Goal: Find specific page/section: Find specific page/section

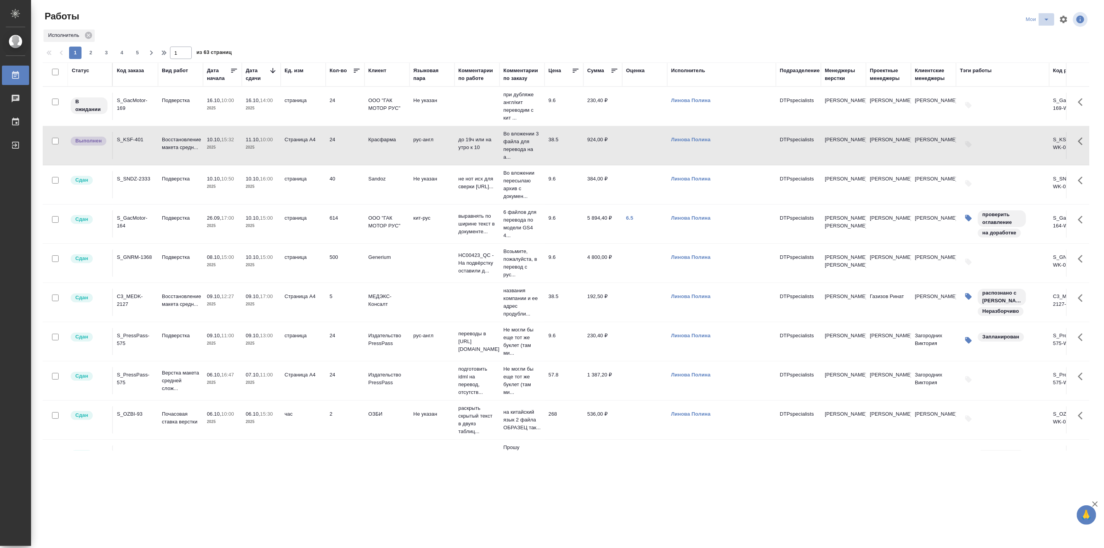
click at [1050, 18] on icon "split button" at bounding box center [1046, 19] width 9 height 9
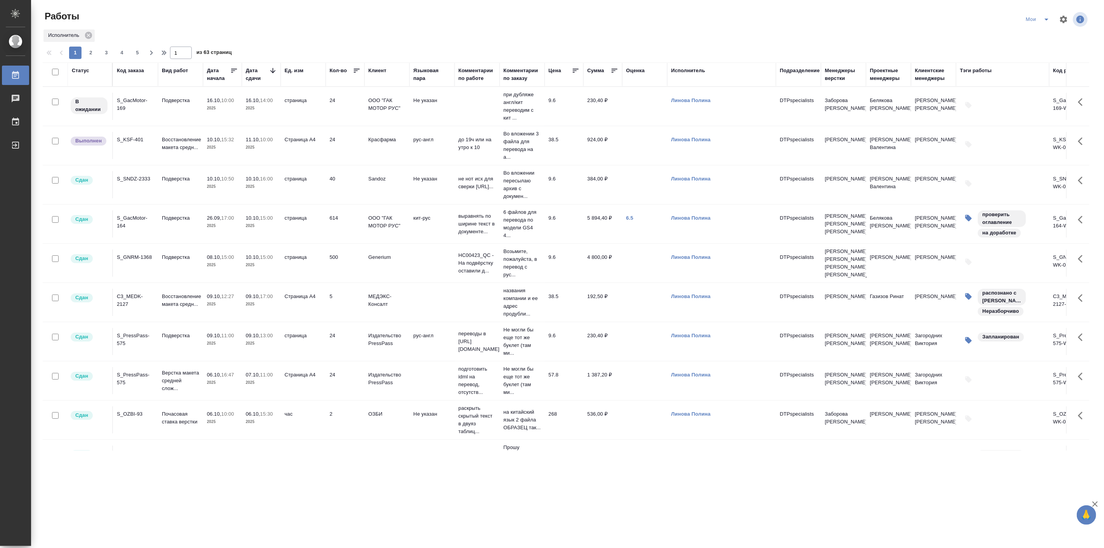
click at [1045, 19] on icon "split button" at bounding box center [1046, 19] width 9 height 9
click at [1036, 64] on li "Подбор Лайт" at bounding box center [1039, 60] width 46 height 12
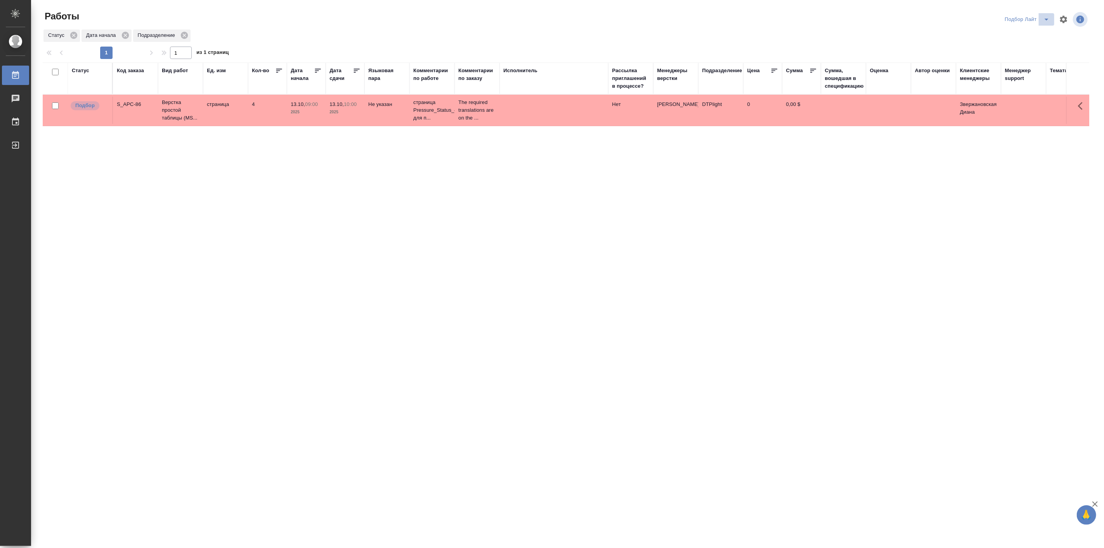
click at [1039, 20] on button "split button" at bounding box center [1047, 19] width 16 height 12
click at [1041, 48] on li "Актуальные" at bounding box center [1028, 47] width 54 height 12
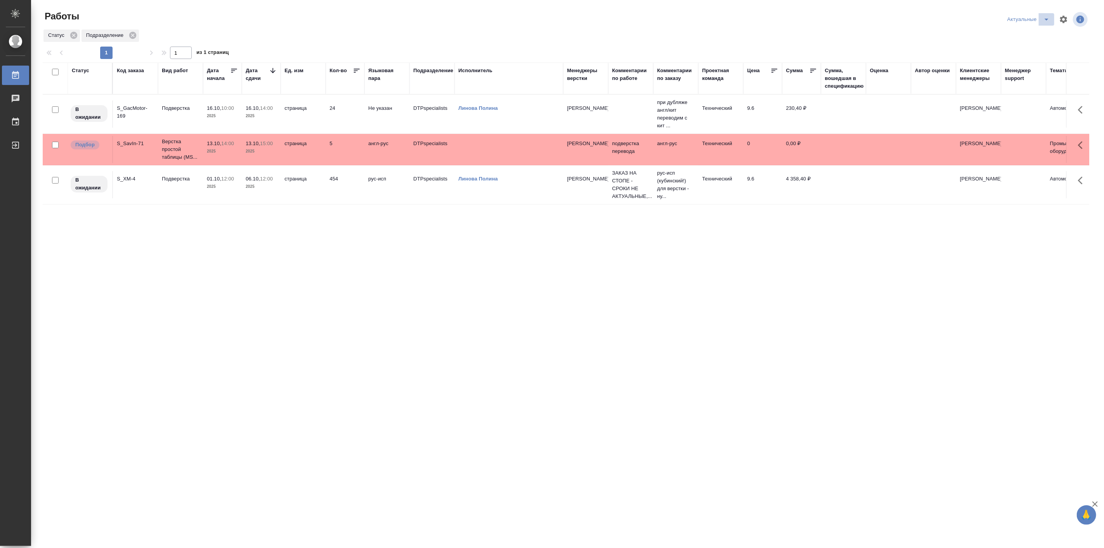
click at [1046, 20] on icon "split button" at bounding box center [1046, 19] width 9 height 9
click at [1025, 90] on li "русал" at bounding box center [1028, 84] width 51 height 12
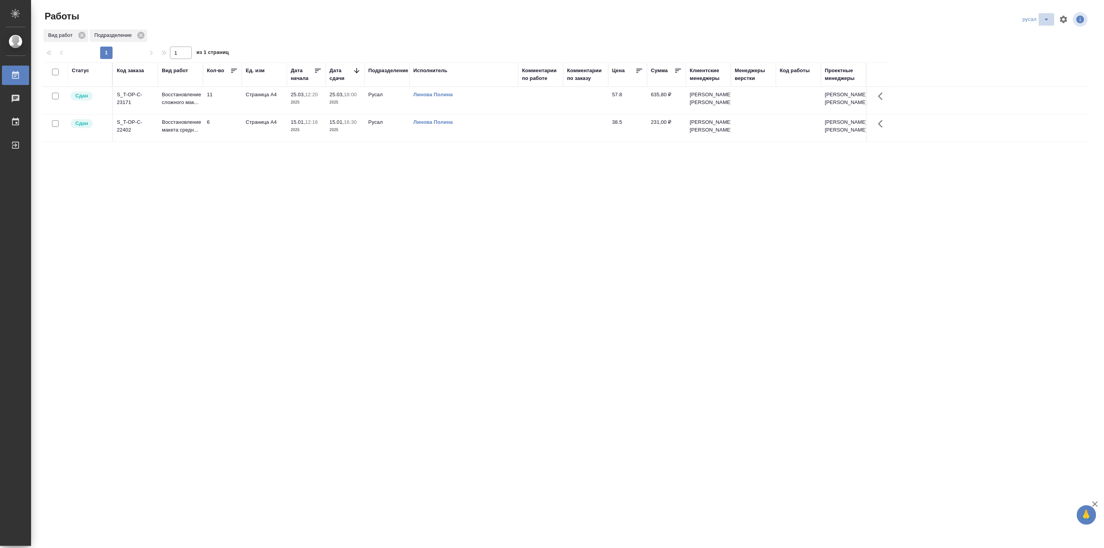
click at [1049, 15] on icon "split button" at bounding box center [1046, 19] width 9 height 9
click at [1023, 31] on li "в поиске" at bounding box center [1037, 35] width 46 height 12
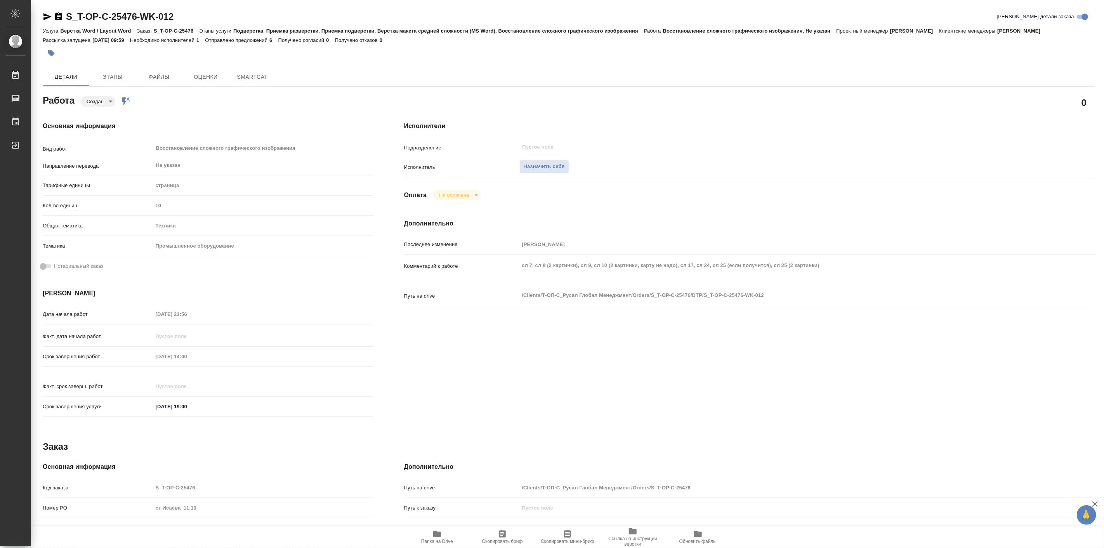
type textarea "x"
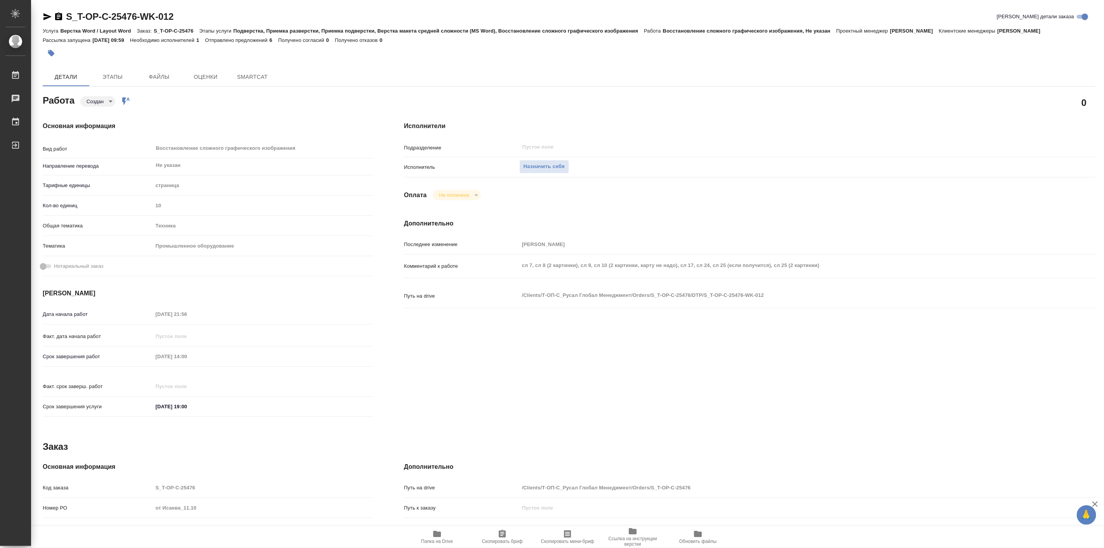
type textarea "x"
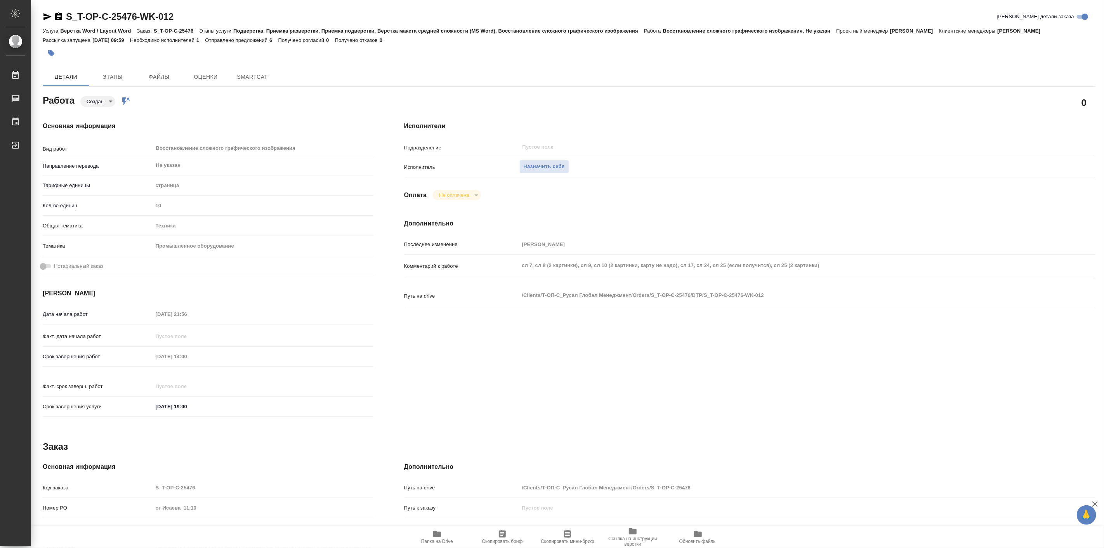
type textarea "x"
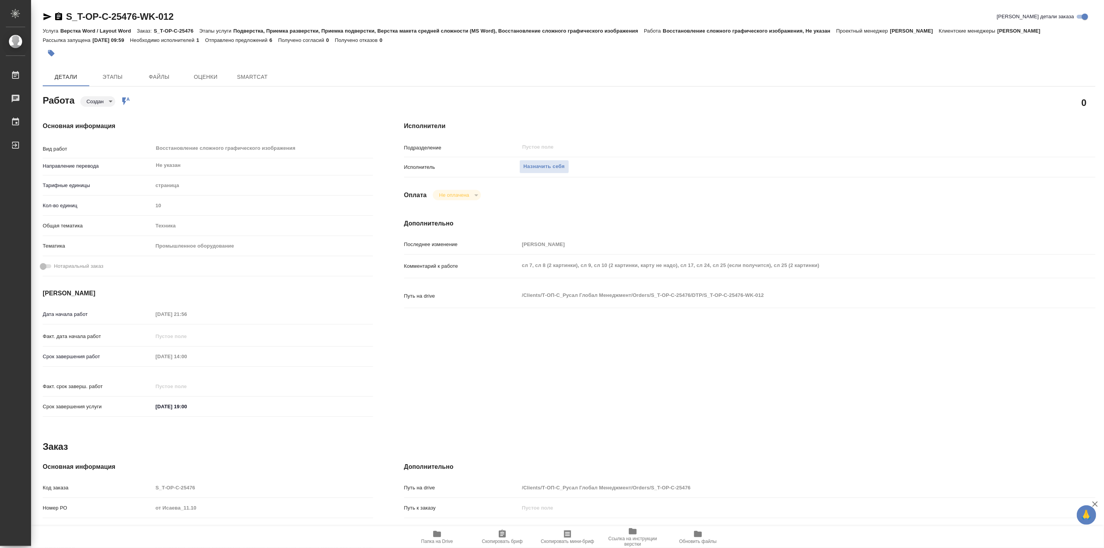
type textarea "x"
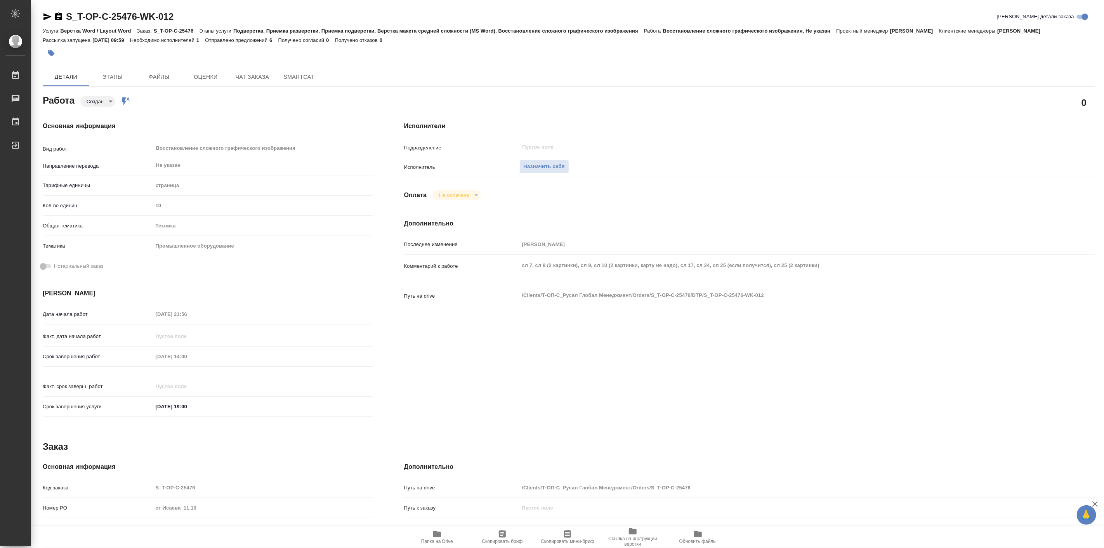
type textarea "x"
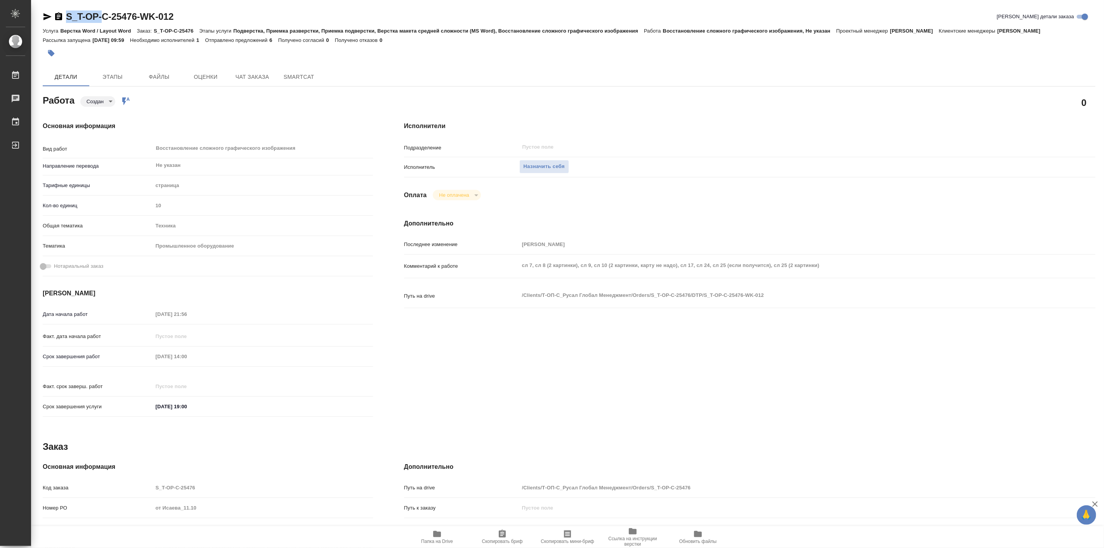
type textarea "x"
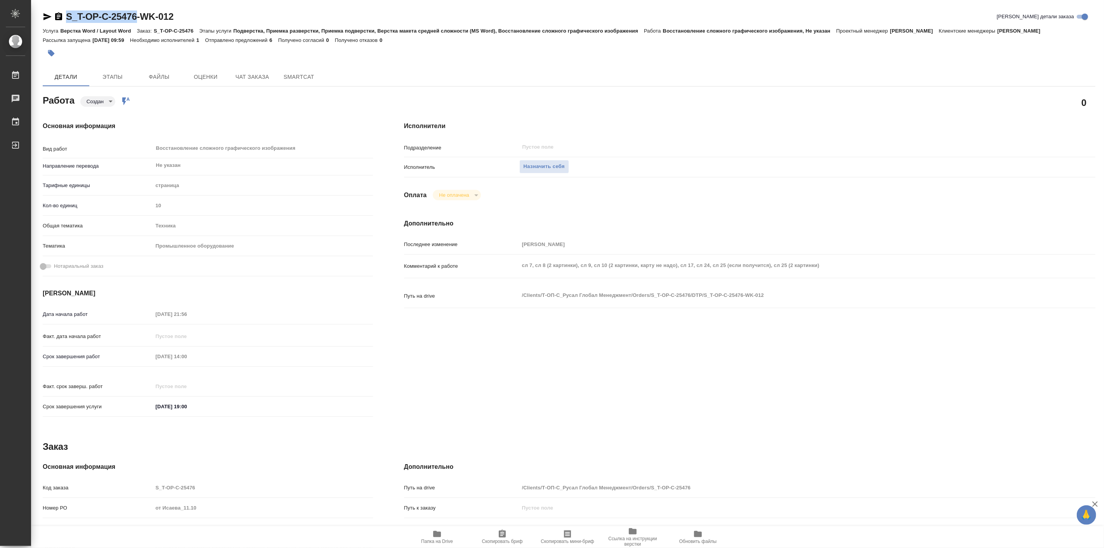
drag, startPoint x: 64, startPoint y: 2, endPoint x: 144, endPoint y: 16, distance: 81.3
click at [144, 16] on div "S_T-OP-C-25476-WK-012 Кратко детали заказа Услуга Верстка Word / Layout Word За…" at bounding box center [568, 335] width 1061 height 670
copy link "S_T-OP-C-25476"
click at [436, 537] on icon "button" at bounding box center [437, 534] width 9 height 9
type textarea "x"
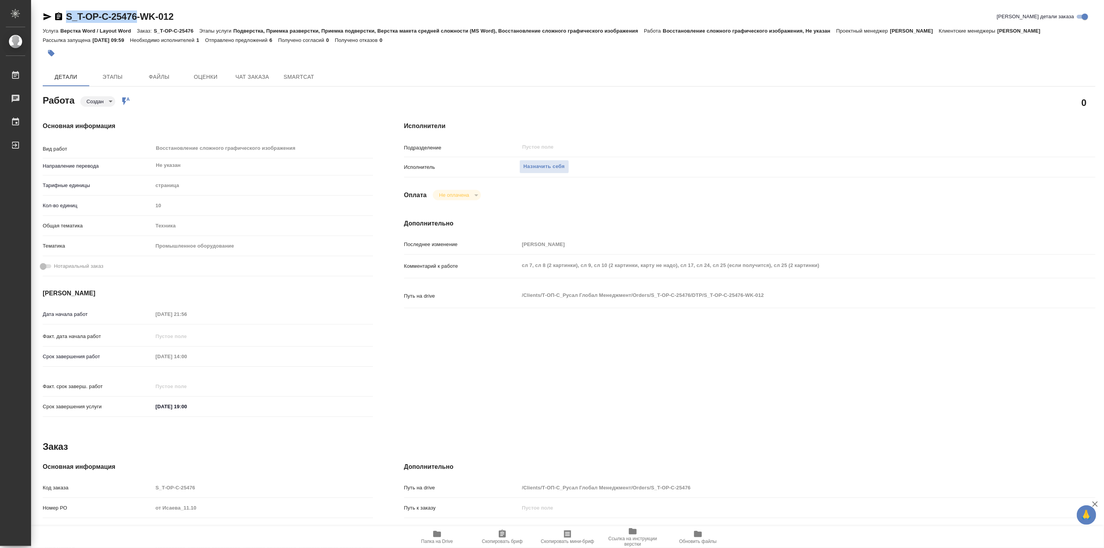
type textarea "x"
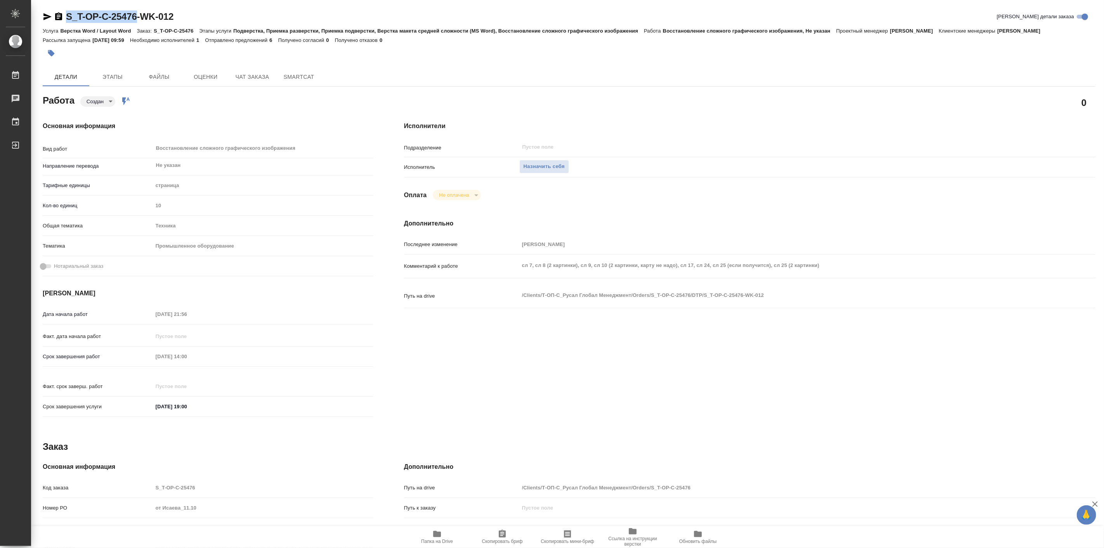
type textarea "x"
click at [238, 80] on button "Чат заказа" at bounding box center [252, 77] width 47 height 19
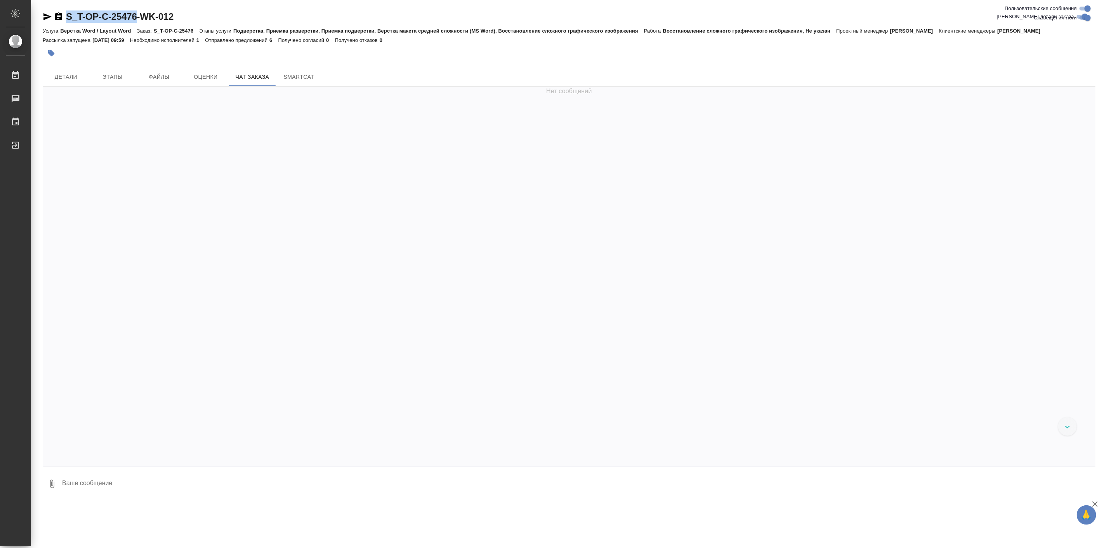
scroll to position [2795, 0]
